Goal: Complete application form

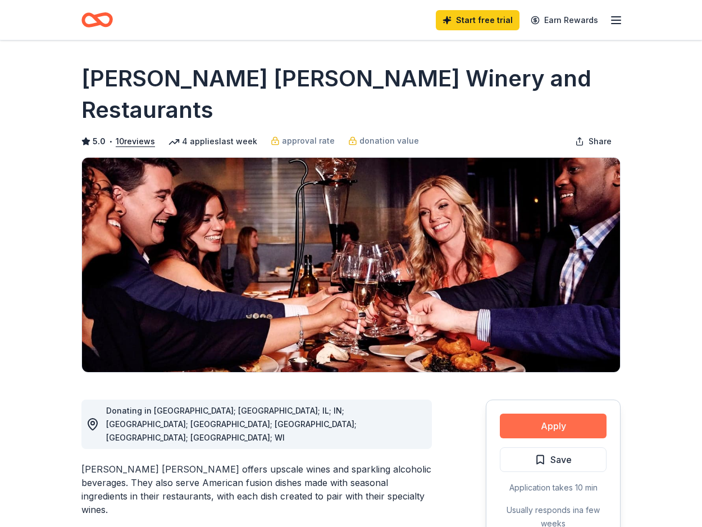
click at [554, 414] on button "Apply" at bounding box center [552, 426] width 107 height 25
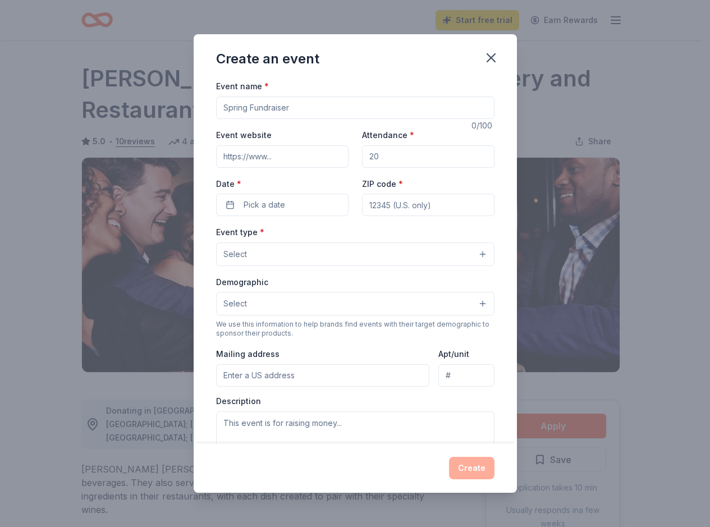
click at [255, 104] on input "Event name *" at bounding box center [355, 108] width 278 height 22
type input "Golf Tournament"
type input "[DOMAIN_NAME]"
type input "200"
type input "34275"
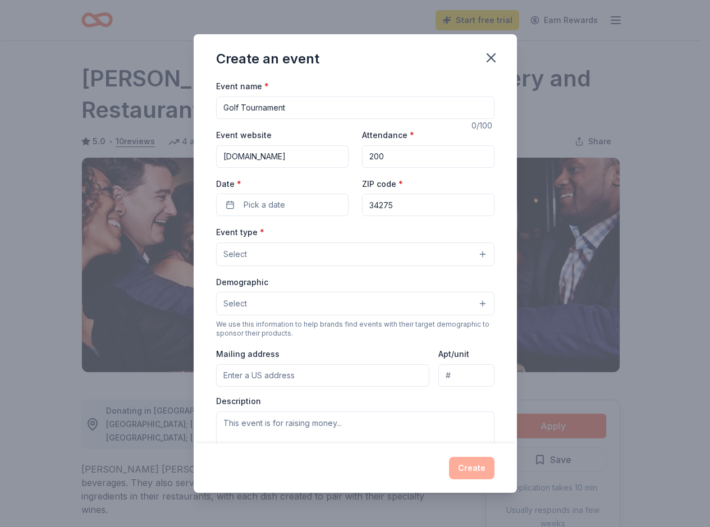
type input "[STREET_ADDRESS]"
click at [257, 205] on span "Pick a date" at bounding box center [265, 204] width 42 height 13
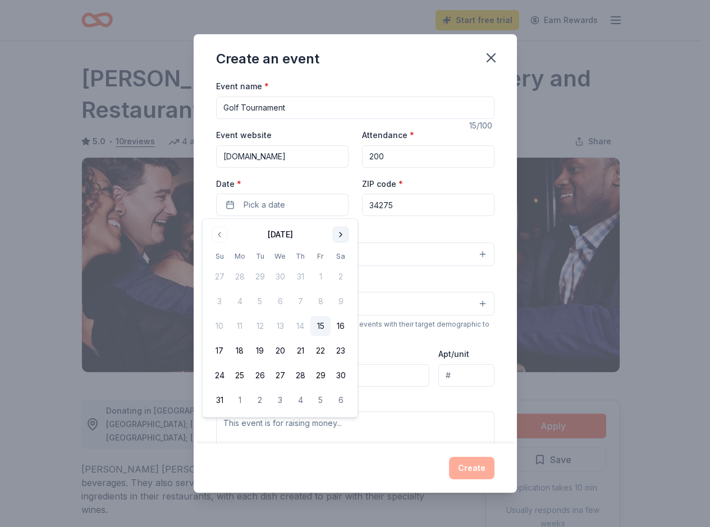
click at [339, 235] on button "Go to next month" at bounding box center [341, 235] width 16 height 16
click at [234, 350] on button "22" at bounding box center [240, 351] width 20 height 20
click at [420, 234] on div "Event type * Select" at bounding box center [355, 245] width 278 height 41
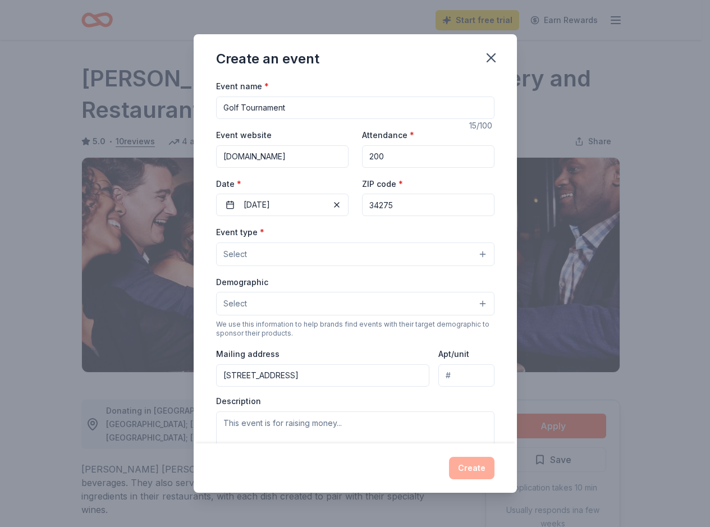
click at [410, 254] on button "Select" at bounding box center [355, 254] width 278 height 24
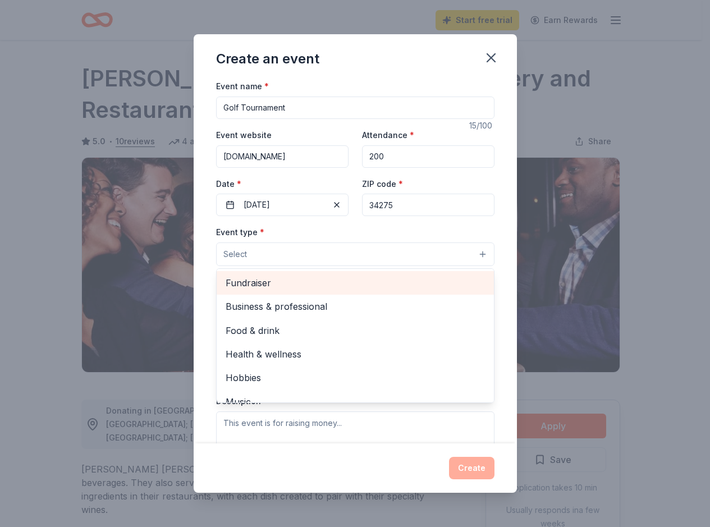
click at [311, 282] on span "Fundraiser" at bounding box center [355, 283] width 259 height 15
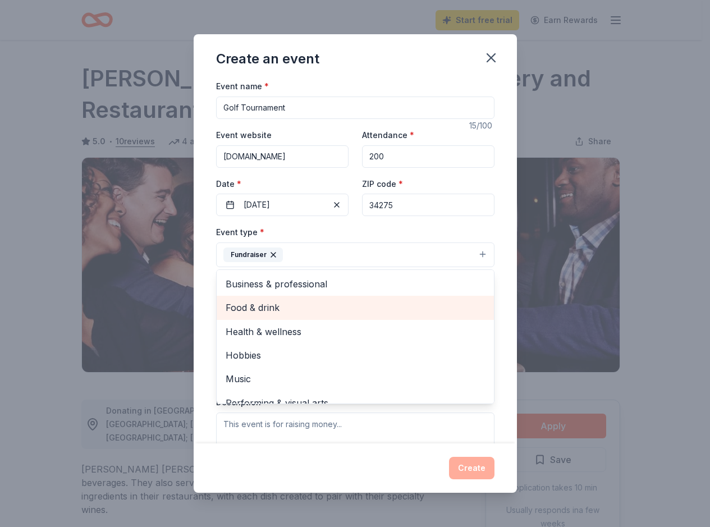
click at [297, 312] on span "Food & drink" at bounding box center [355, 307] width 259 height 15
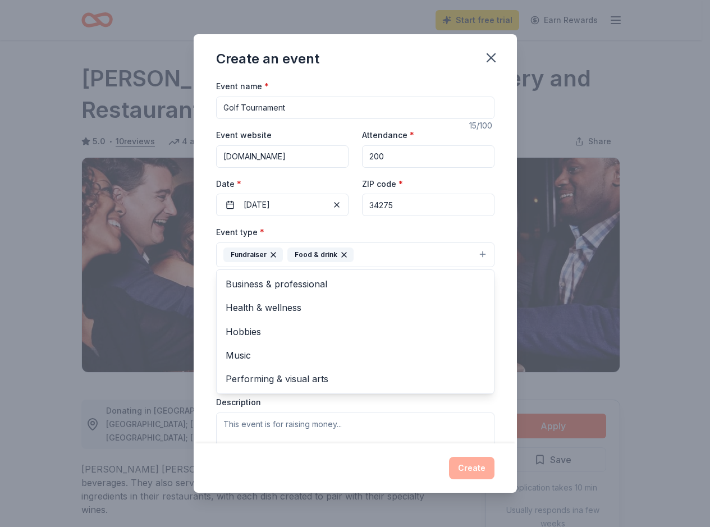
click at [425, 225] on div "Event type * Fundraiser Food & drink Business & professional Health & wellness …" at bounding box center [355, 246] width 278 height 42
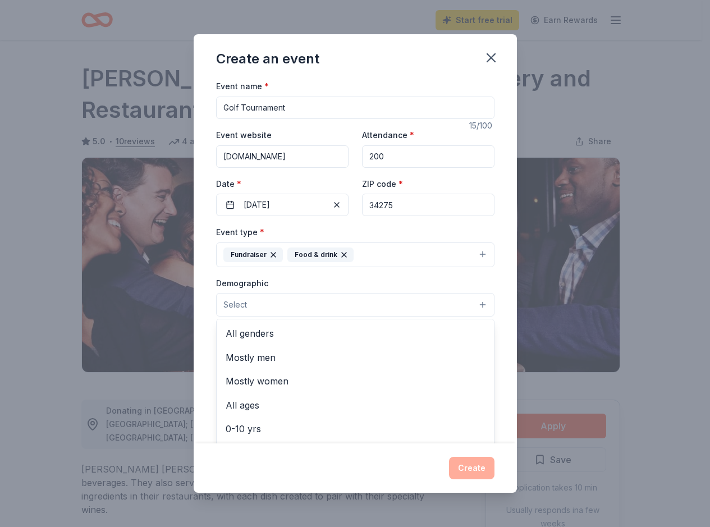
click at [297, 304] on button "Select" at bounding box center [355, 305] width 278 height 24
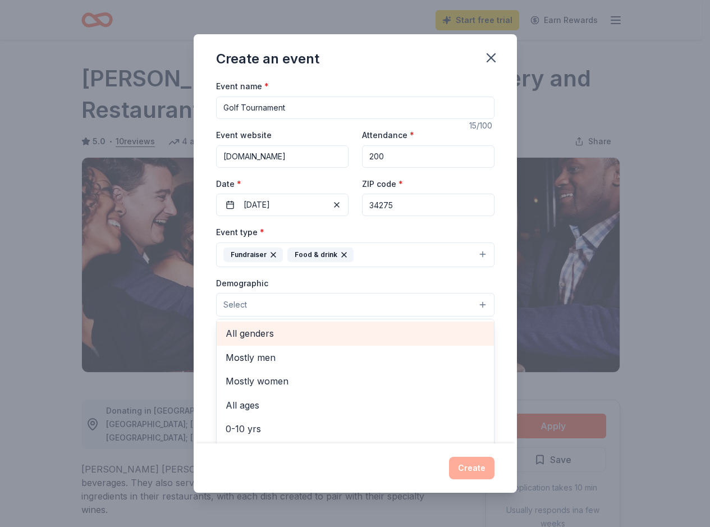
click at [279, 329] on span "All genders" at bounding box center [355, 333] width 259 height 15
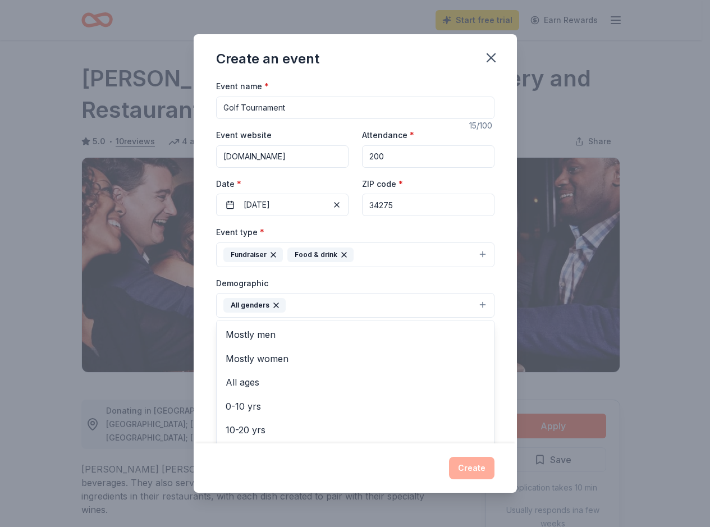
click at [362, 278] on div "Demographic All genders Mostly men Mostly women All ages [DEMOGRAPHIC_DATA] yrs…" at bounding box center [355, 297] width 278 height 42
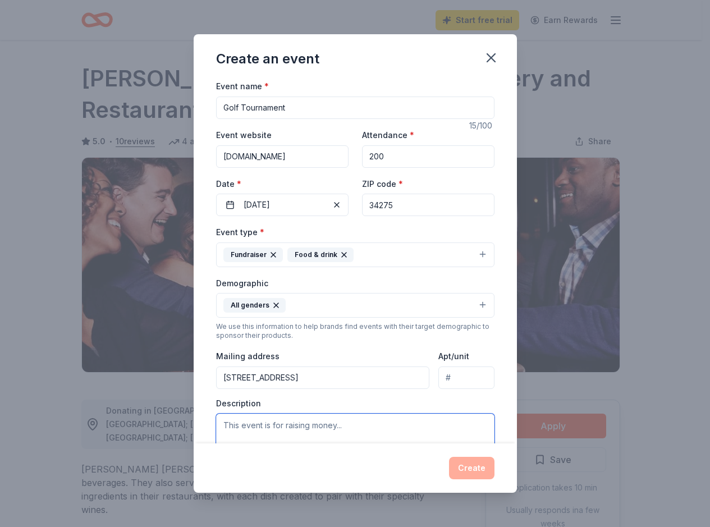
click at [249, 429] on textarea at bounding box center [355, 439] width 278 height 51
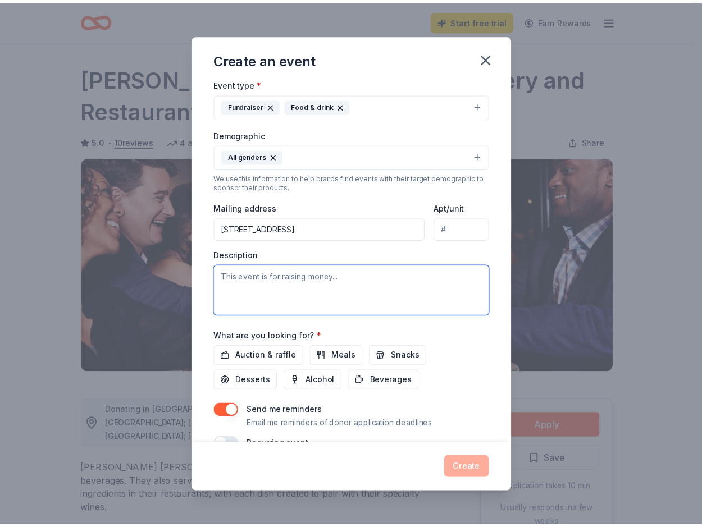
scroll to position [175, 0]
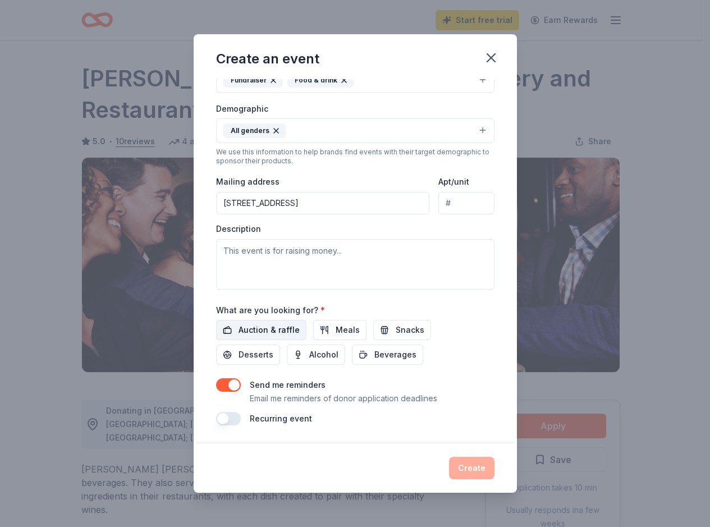
click at [260, 329] on span "Auction & raffle" at bounding box center [269, 329] width 61 height 13
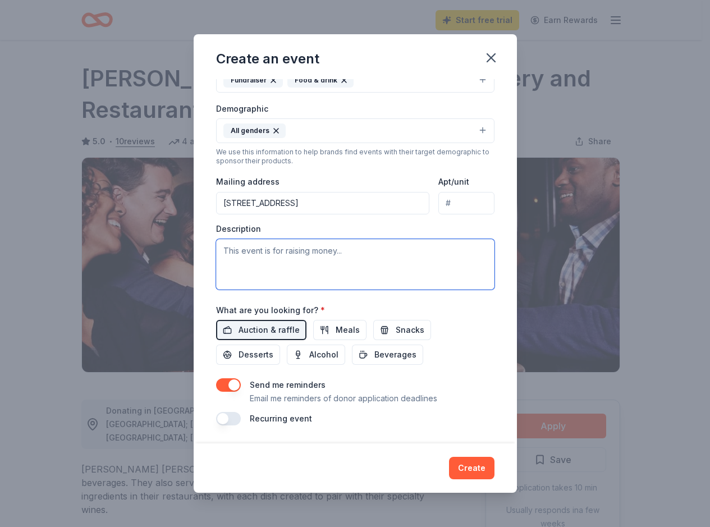
click at [239, 258] on textarea at bounding box center [355, 264] width 278 height 51
click at [310, 264] on textarea "To support Cougar Baseball Club. To provide uniforms and equipment for the team" at bounding box center [355, 264] width 278 height 51
type textarea "To support Cougar Baseball Club. To provide uniforms and equipment for the team."
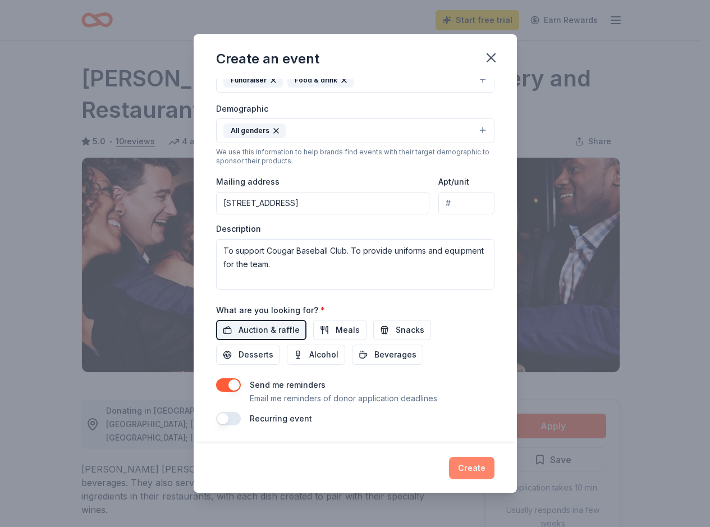
click at [479, 466] on button "Create" at bounding box center [471, 468] width 45 height 22
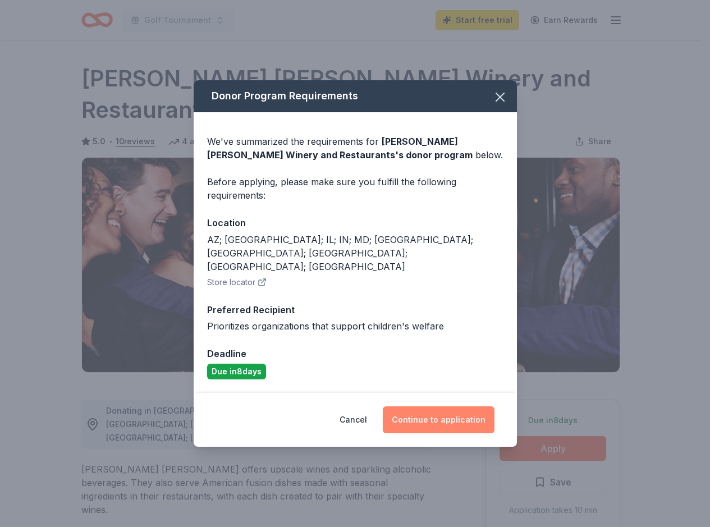
click at [440, 406] on button "Continue to application" at bounding box center [439, 419] width 112 height 27
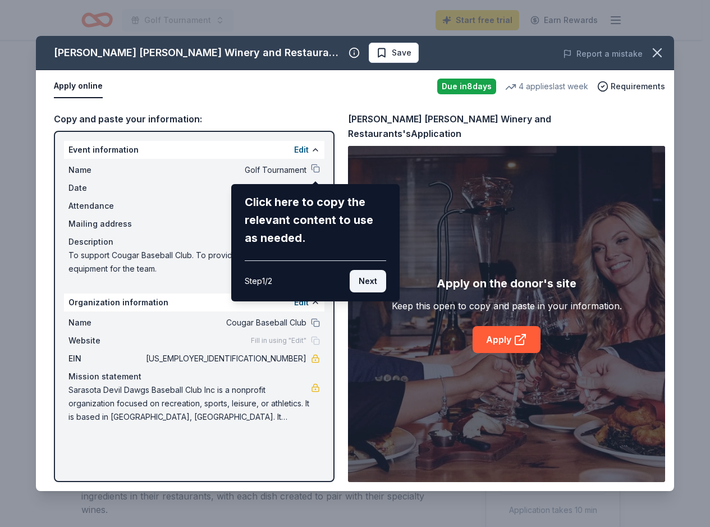
click at [371, 278] on button "Next" at bounding box center [368, 281] width 36 height 22
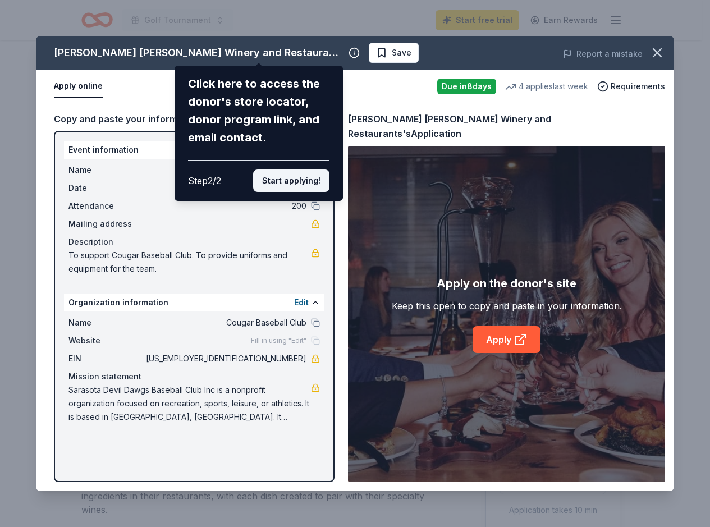
click at [285, 181] on button "Start applying!" at bounding box center [291, 180] width 76 height 22
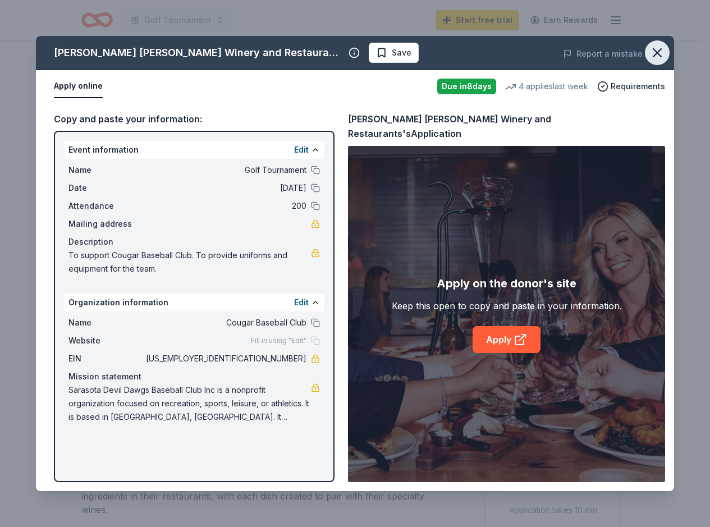
click at [653, 51] on icon "button" at bounding box center [657, 53] width 16 height 16
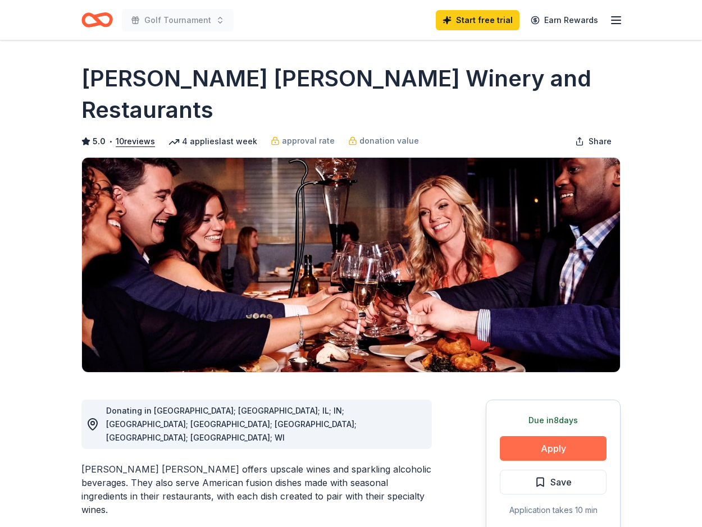
click at [552, 436] on button "Apply" at bounding box center [552, 448] width 107 height 25
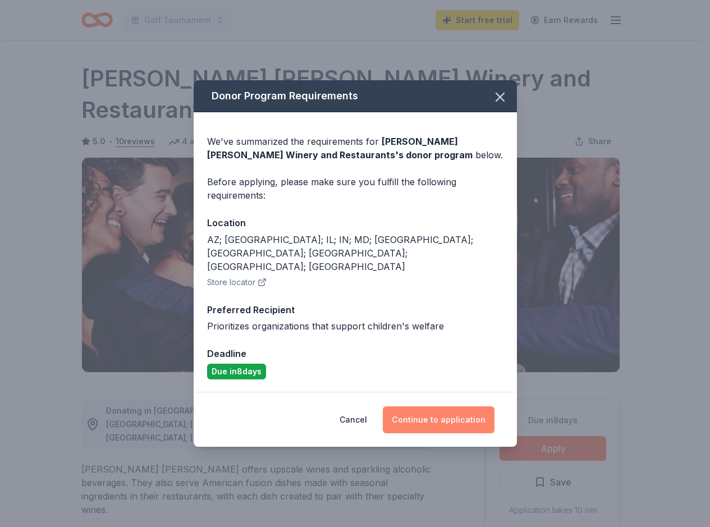
click at [444, 409] on button "Continue to application" at bounding box center [439, 419] width 112 height 27
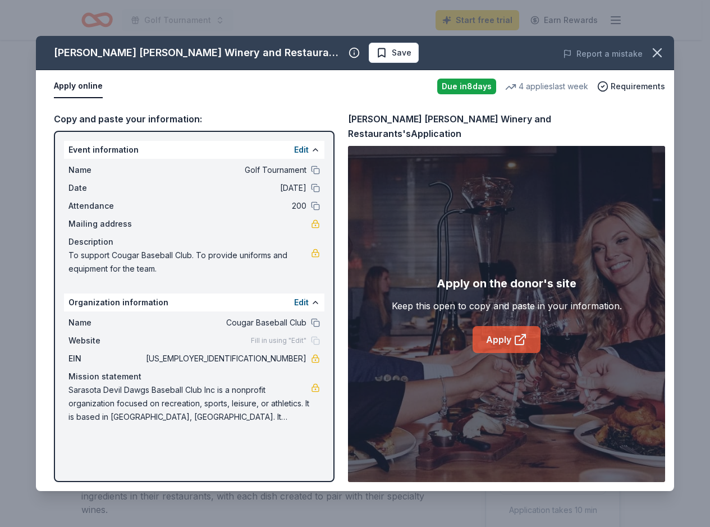
click at [499, 333] on link "Apply" at bounding box center [507, 339] width 68 height 27
